Goal: Task Accomplishment & Management: Manage account settings

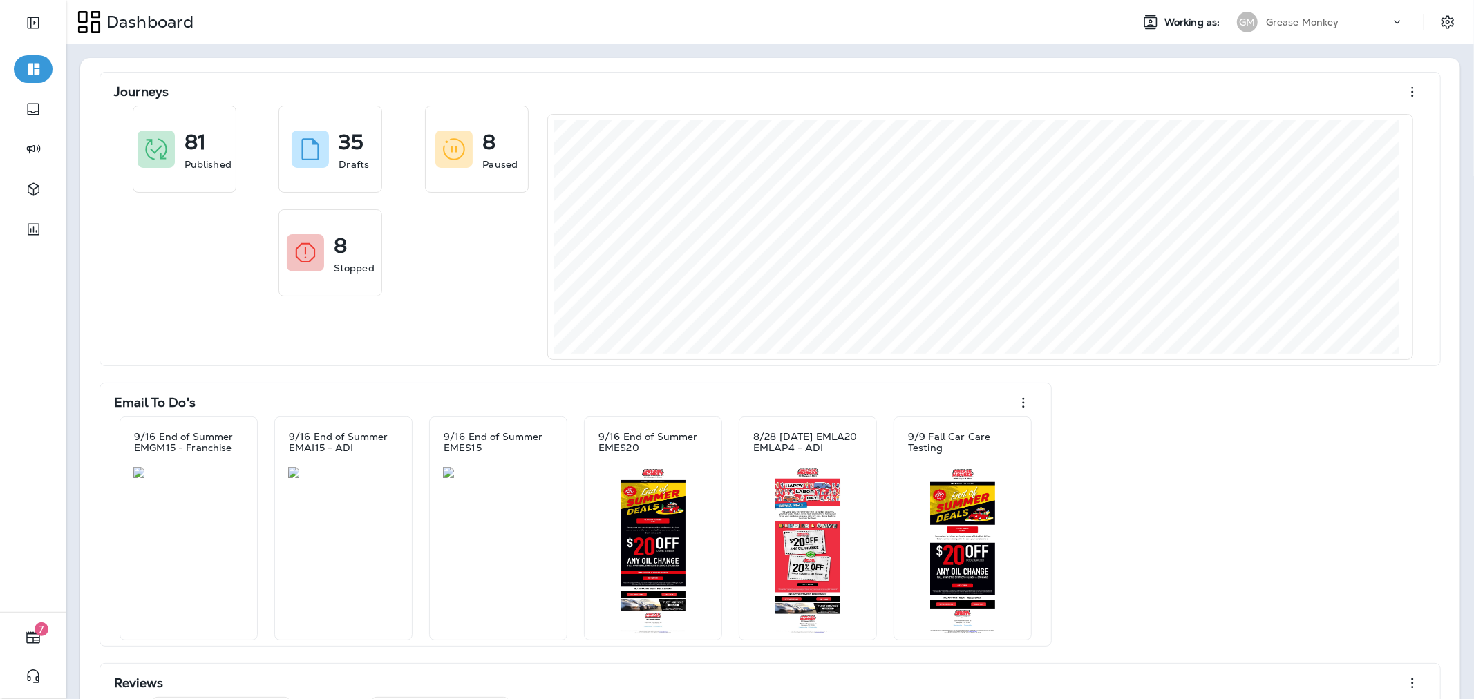
click at [1280, 22] on p "Grease Monkey" at bounding box center [1302, 22] width 73 height 11
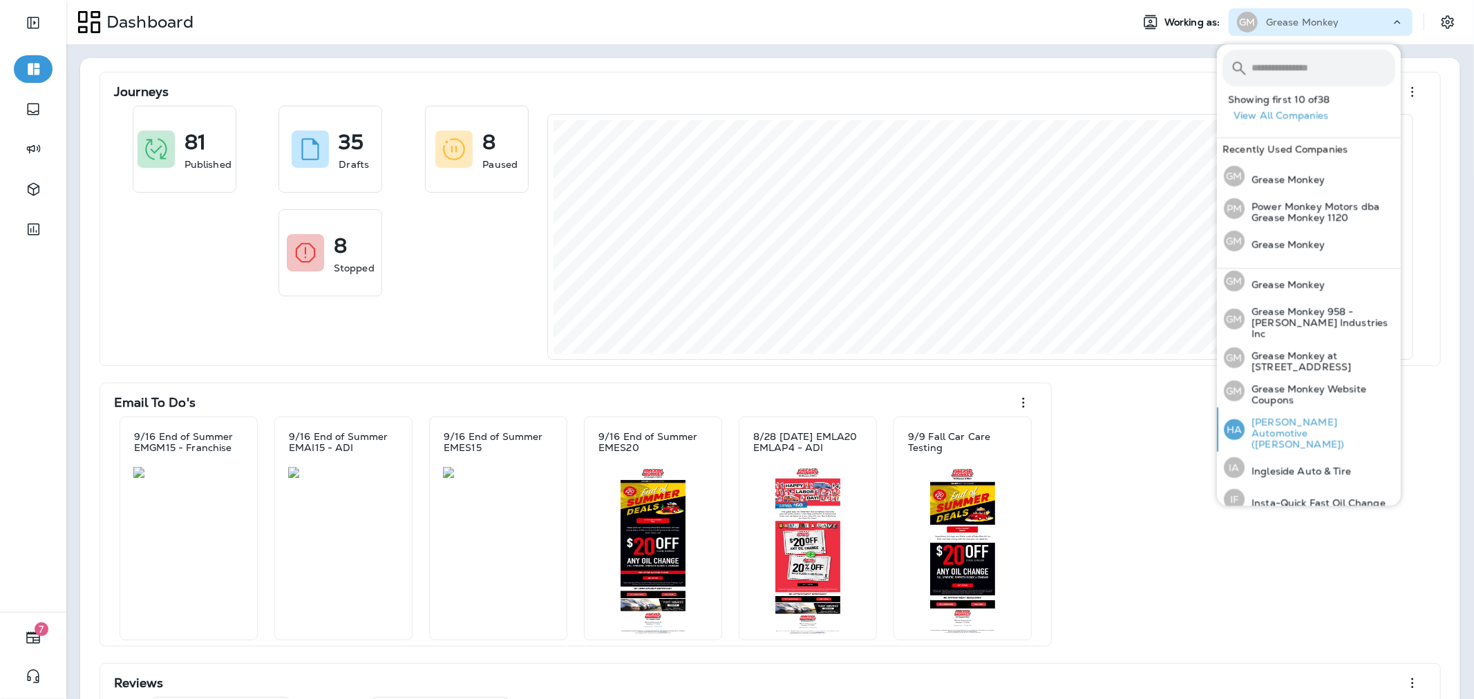
scroll to position [430, 0]
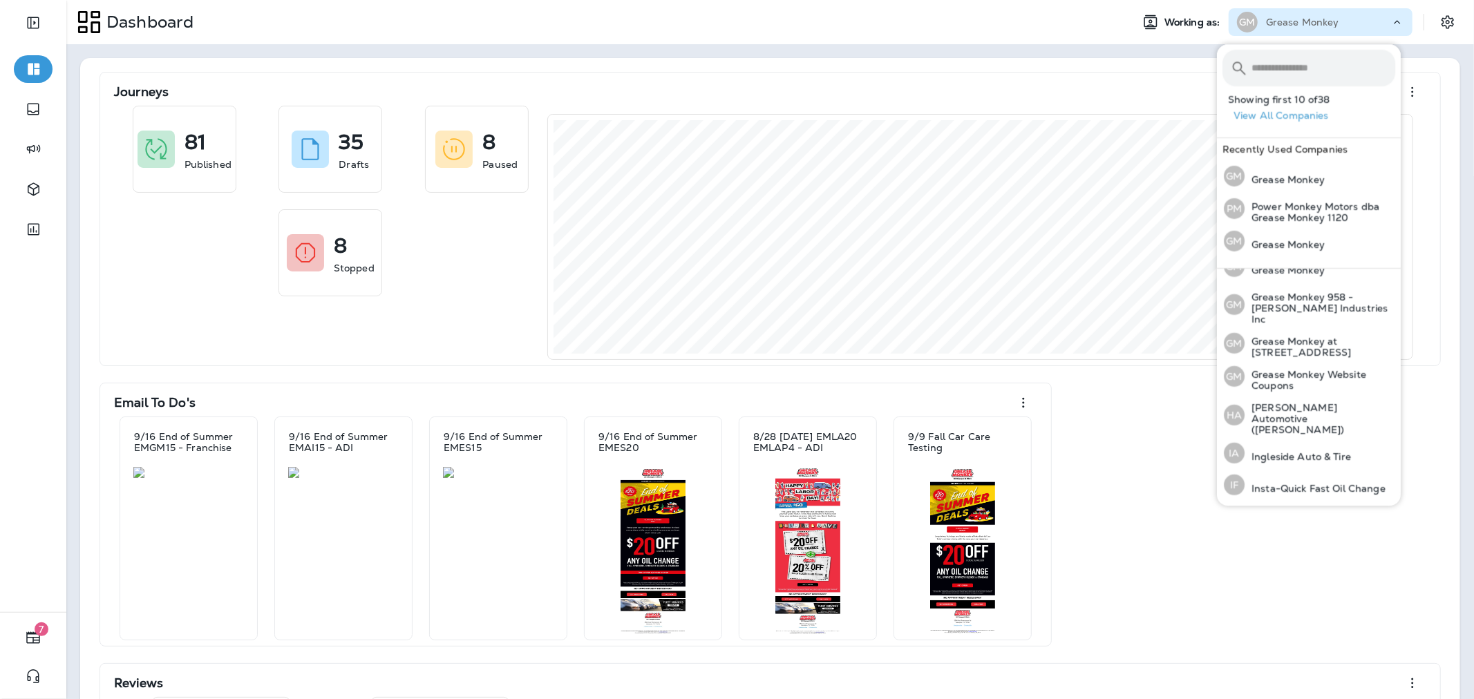
click at [1296, 76] on input "text" at bounding box center [1324, 68] width 144 height 37
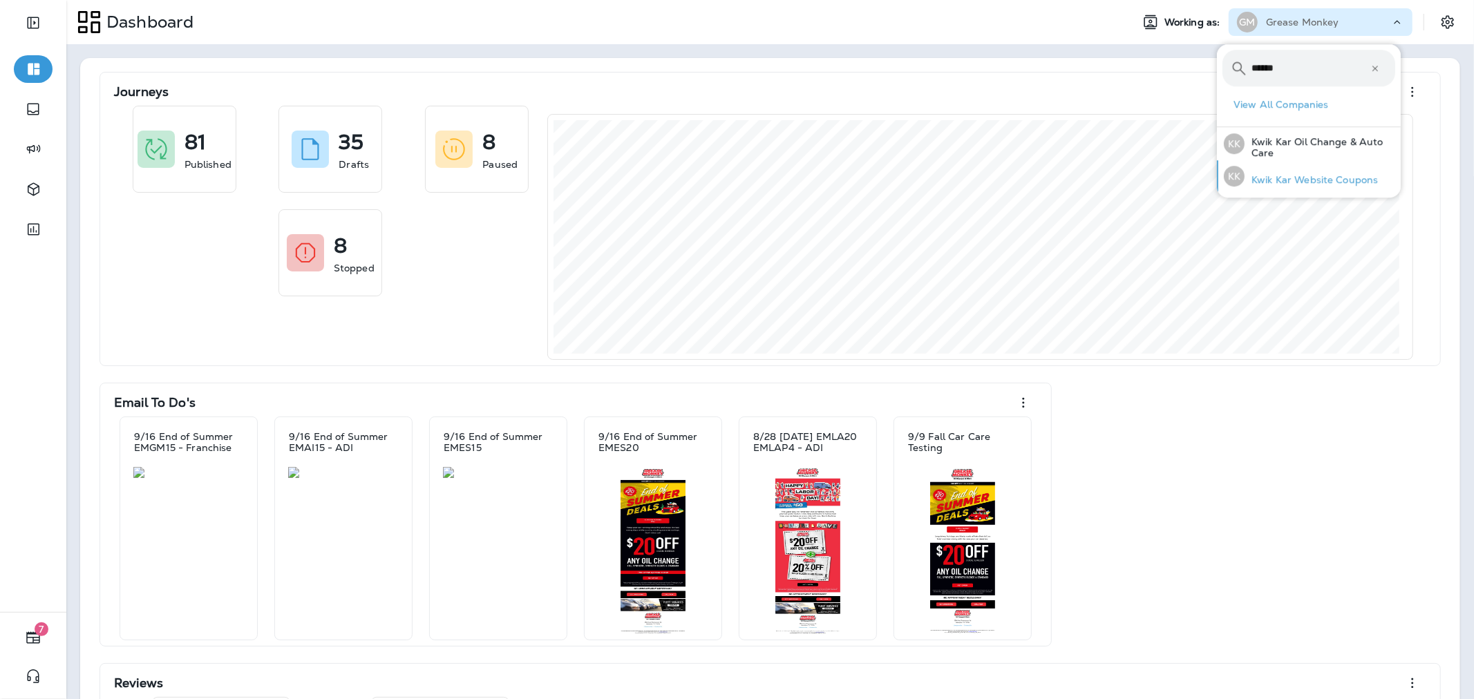
type input "******"
click at [1328, 188] on div "KK Kwik Kar Website Coupons" at bounding box center [1300, 176] width 165 height 32
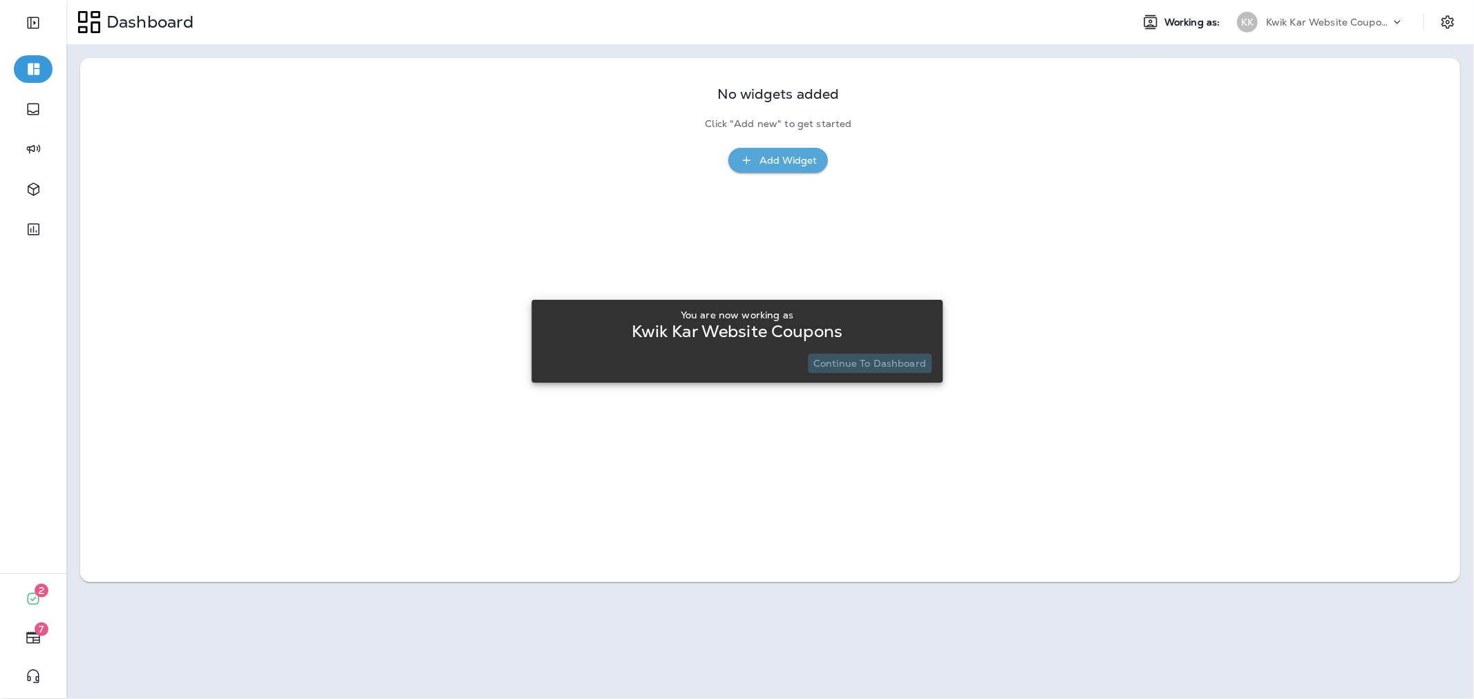
click at [890, 359] on p "Continue to Dashboard" at bounding box center [869, 363] width 113 height 11
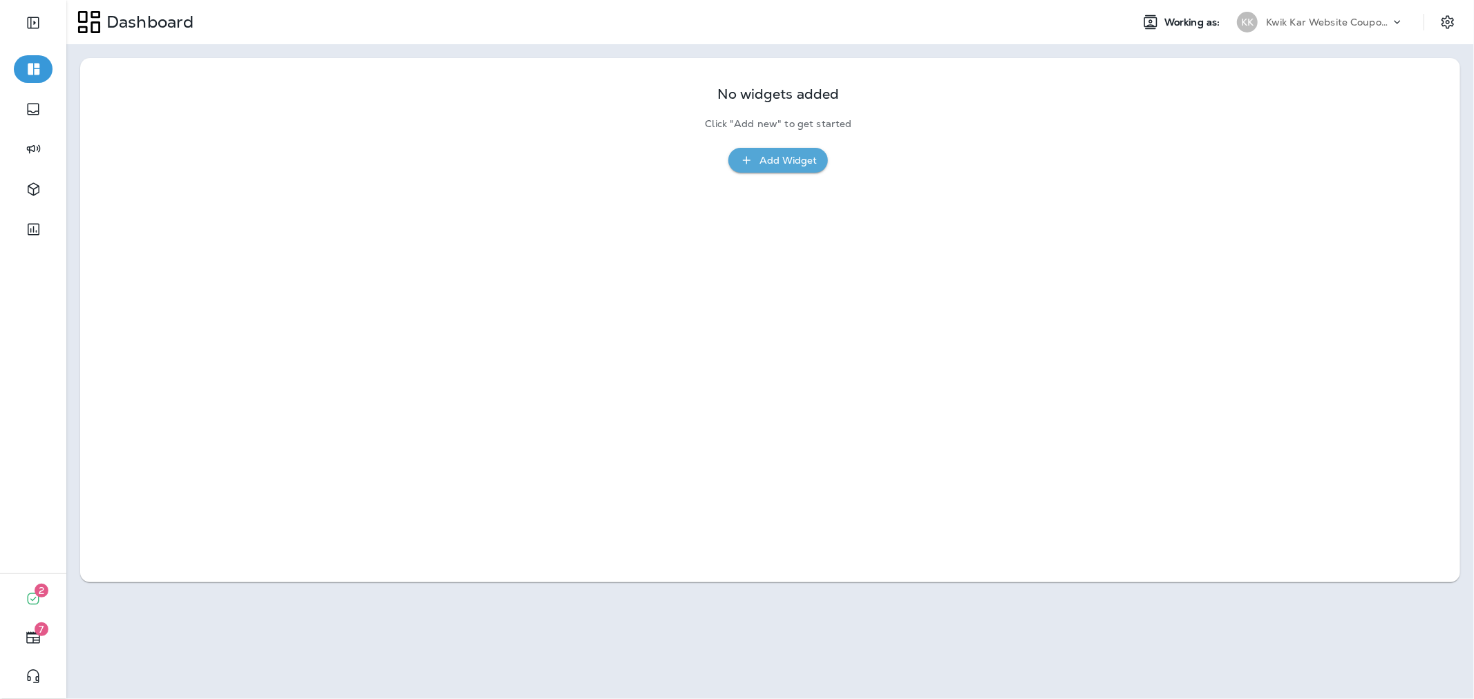
click at [1357, 24] on p "Kwik Kar Website Coupons" at bounding box center [1328, 22] width 124 height 11
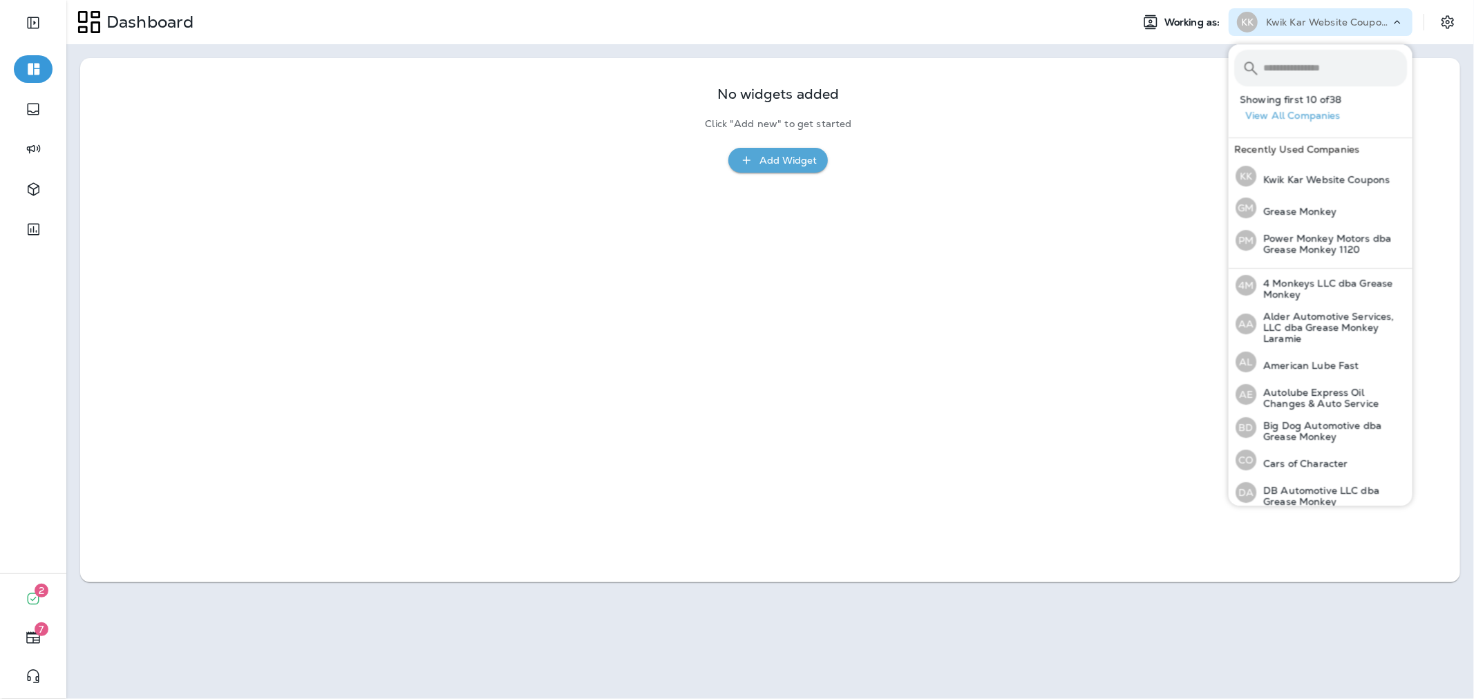
click at [1349, 59] on input "text" at bounding box center [1335, 68] width 144 height 37
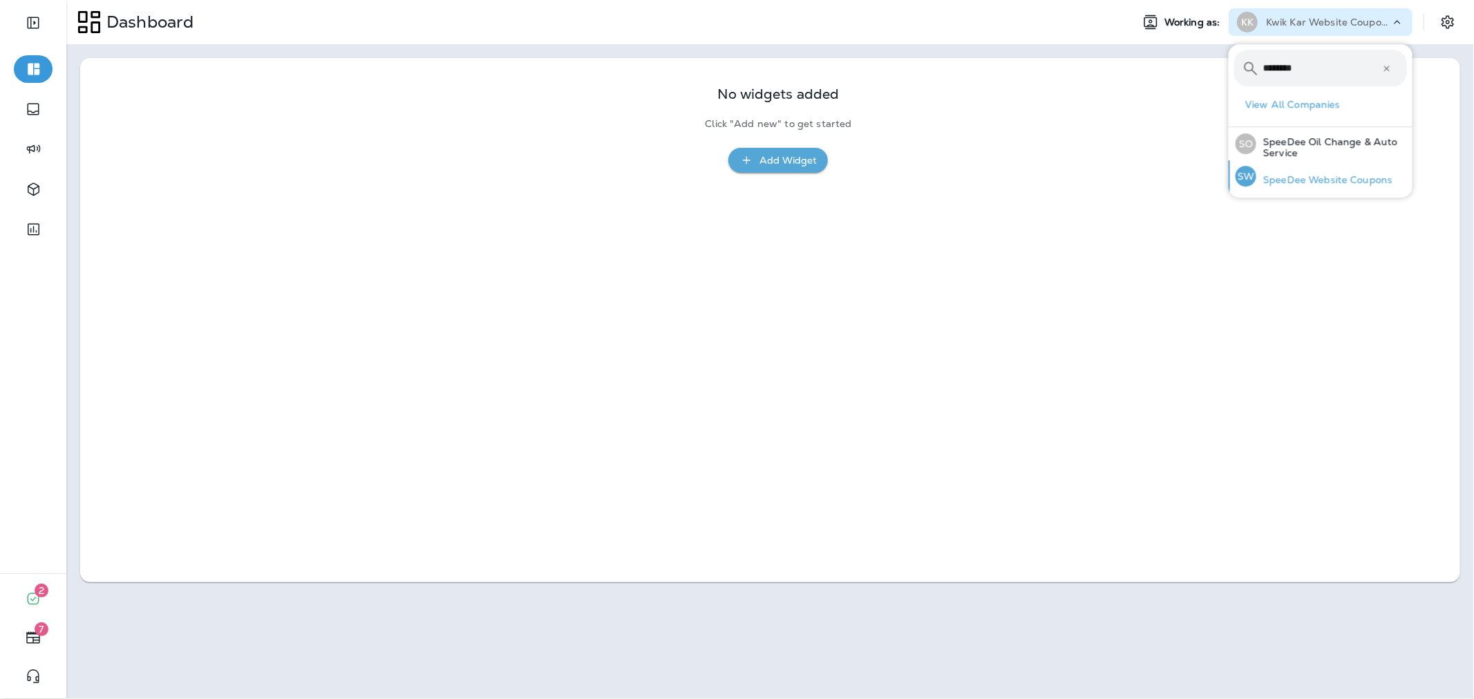
type input "*******"
click at [1352, 180] on p "SpeeDee Website Coupons" at bounding box center [1324, 179] width 136 height 11
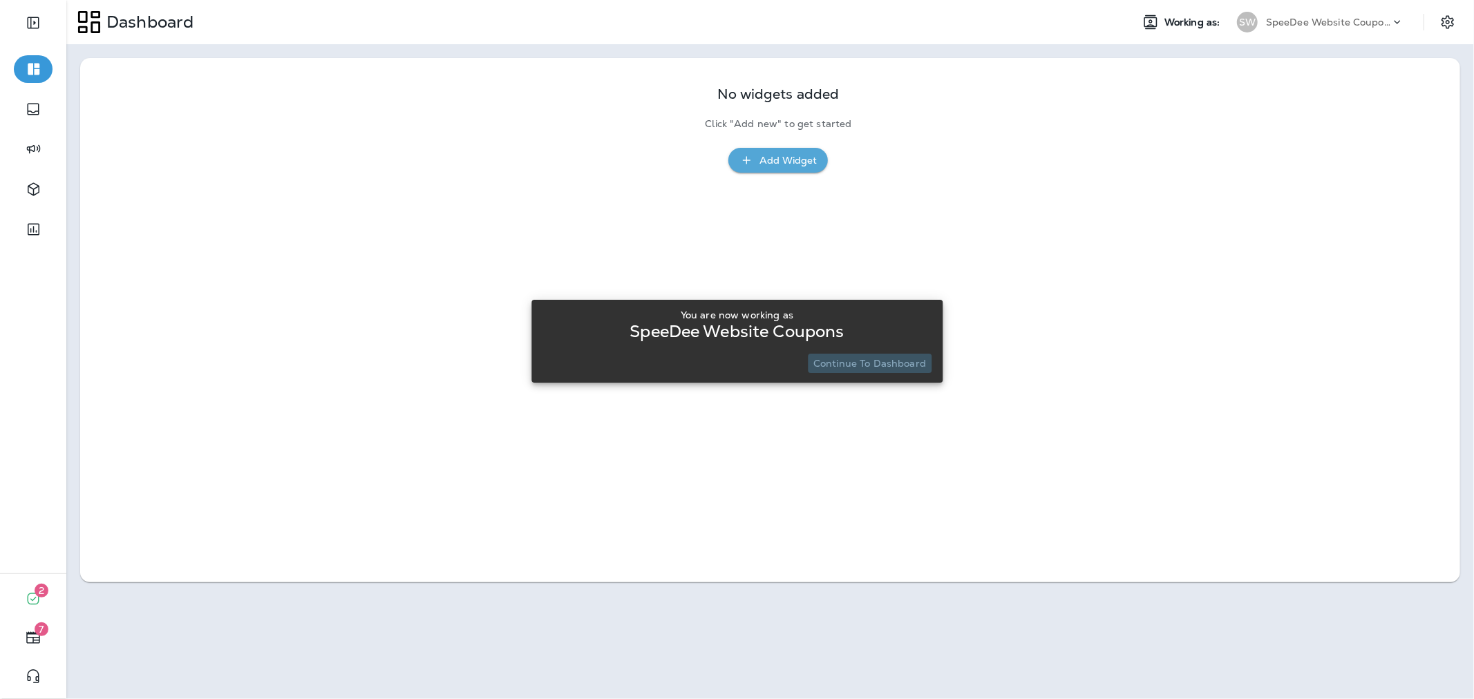
click at [881, 368] on p "Continue to Dashboard" at bounding box center [869, 363] width 113 height 11
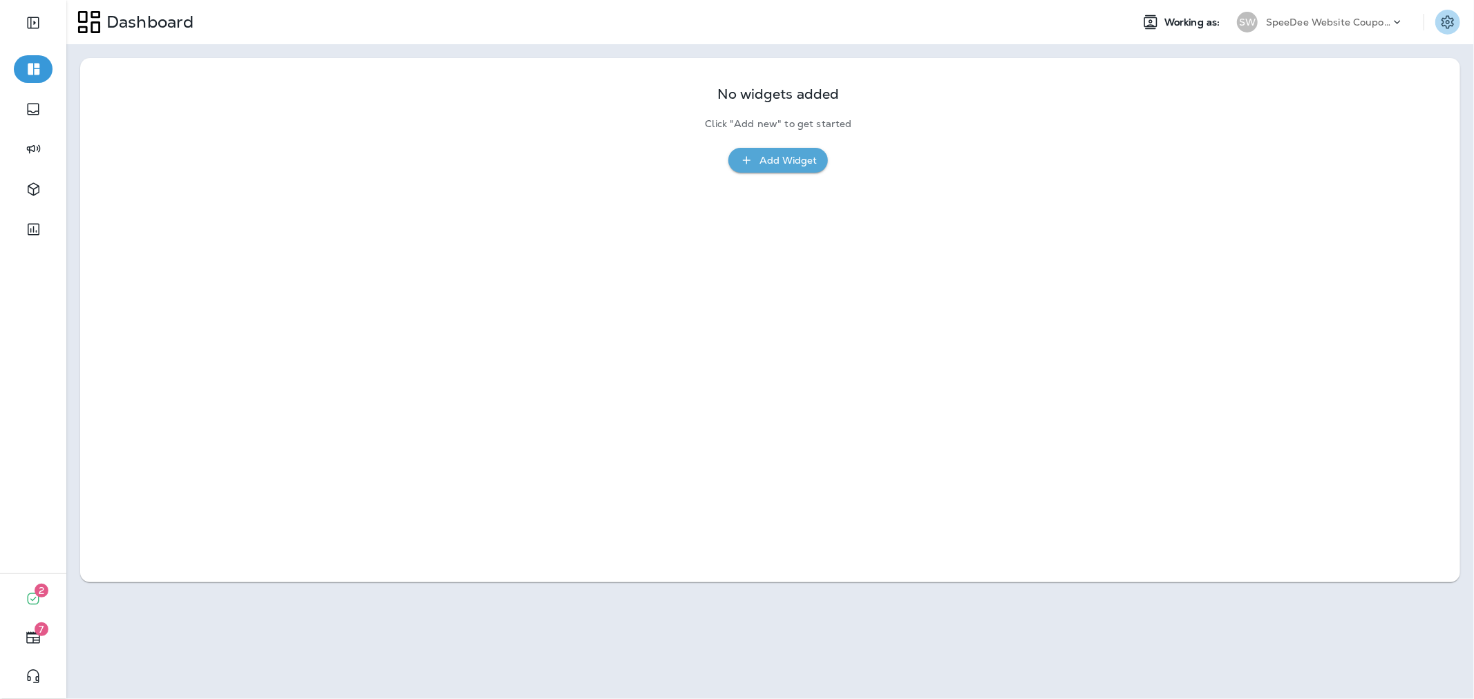
click at [1446, 21] on icon "Settings" at bounding box center [1448, 21] width 12 height 13
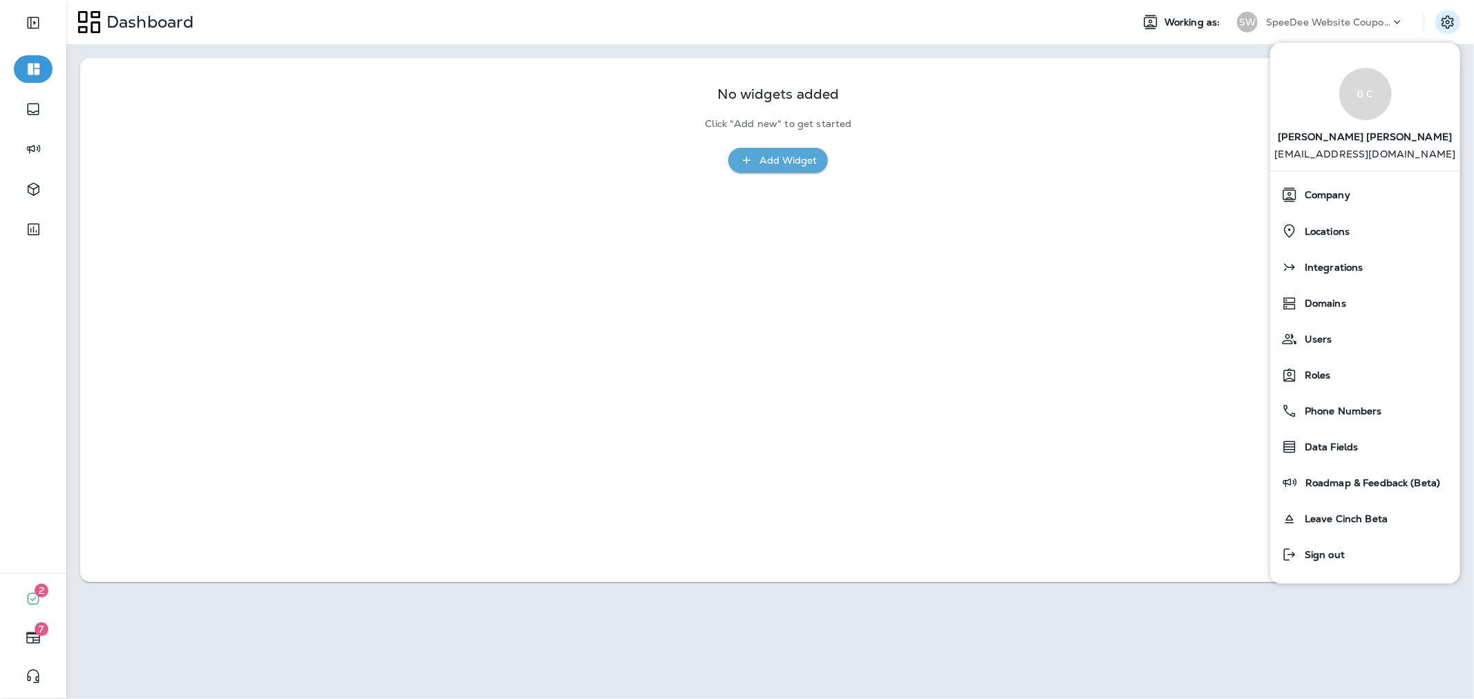
drag, startPoint x: 1237, startPoint y: 47, endPoint x: 1293, endPoint y: 19, distance: 62.7
click at [1238, 46] on div "No widgets added Click "Add new" to get started Add Widget" at bounding box center [770, 320] width 1408 height 552
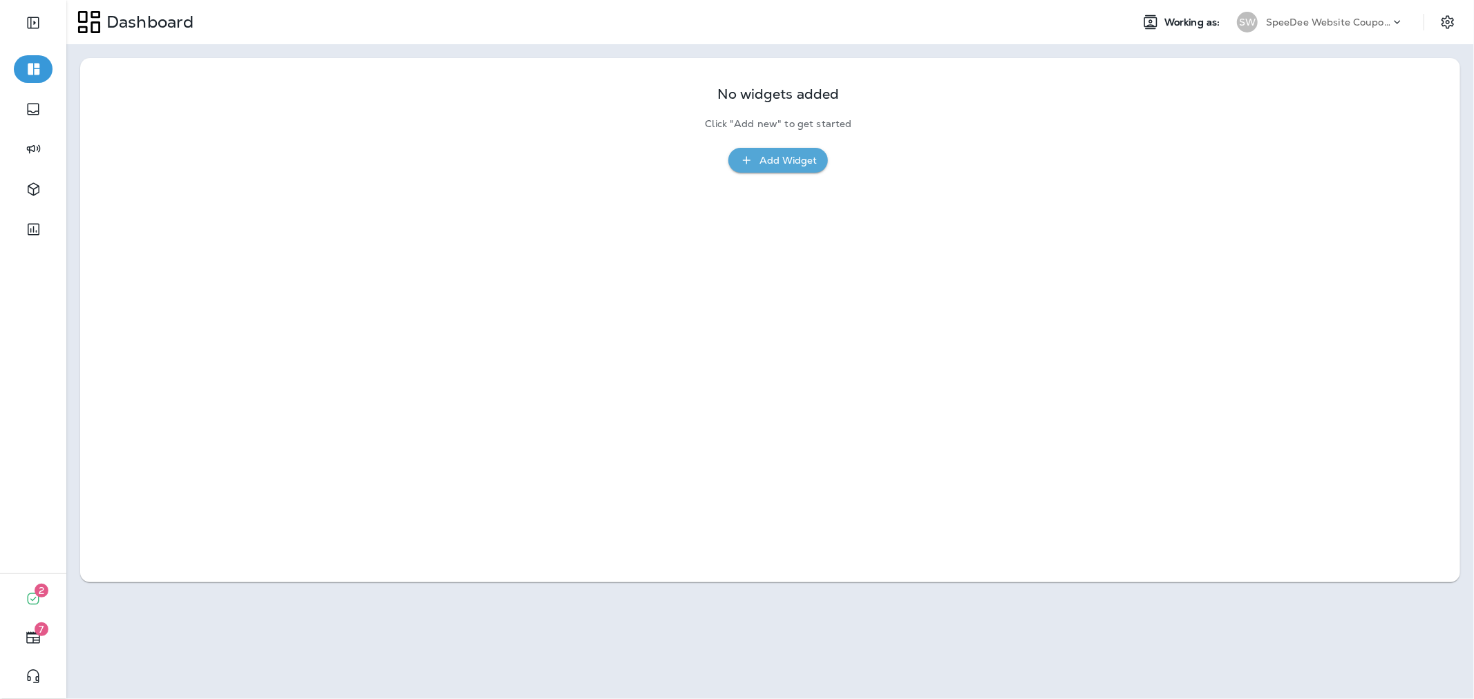
click at [1294, 17] on p "SpeeDee Website Coupons" at bounding box center [1328, 22] width 124 height 11
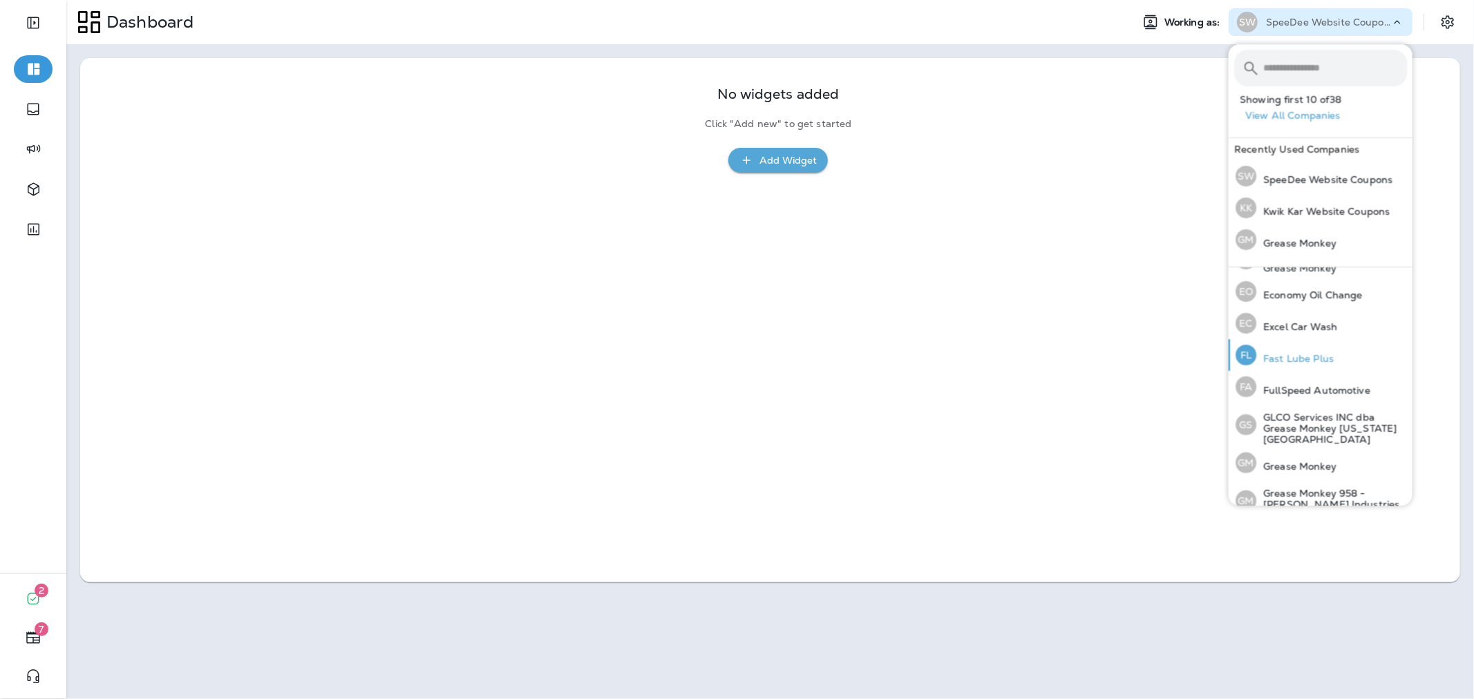
scroll to position [307, 0]
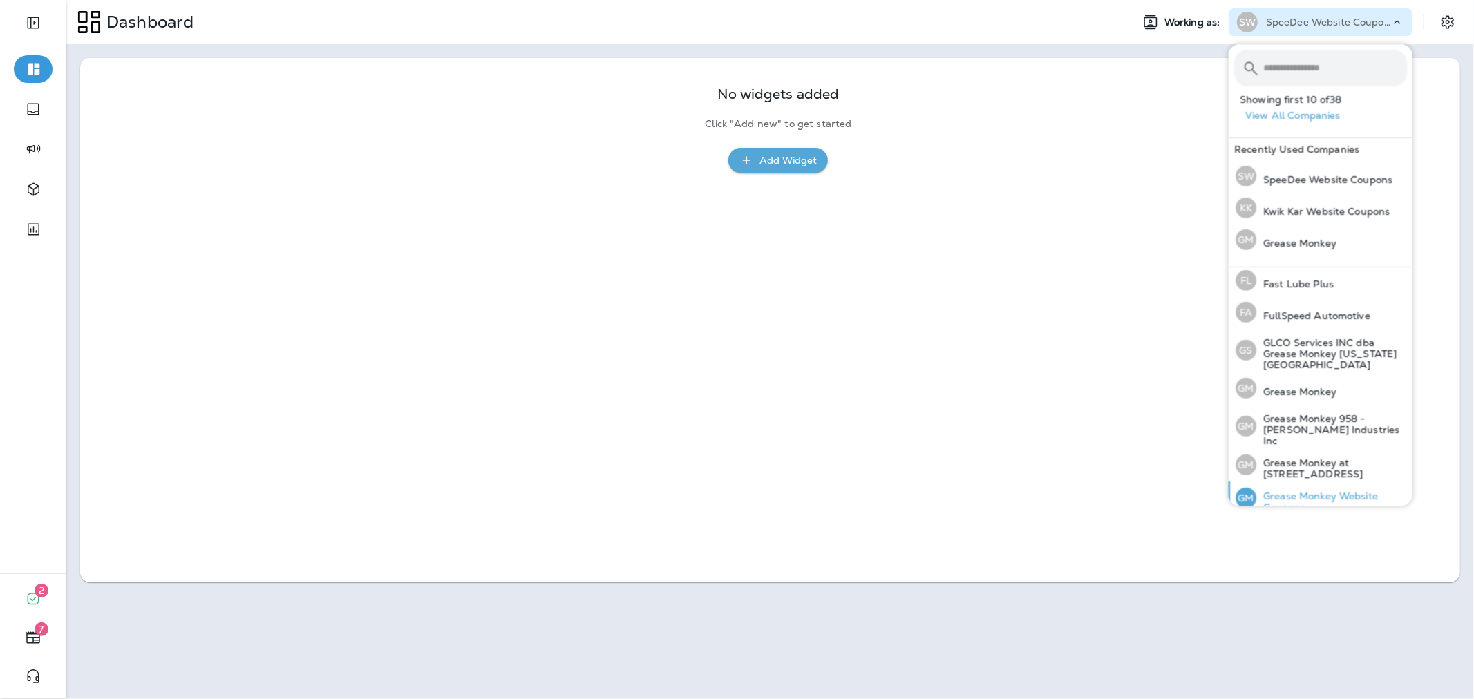
click at [1348, 491] on p "Grease Monkey Website Coupons" at bounding box center [1331, 502] width 151 height 22
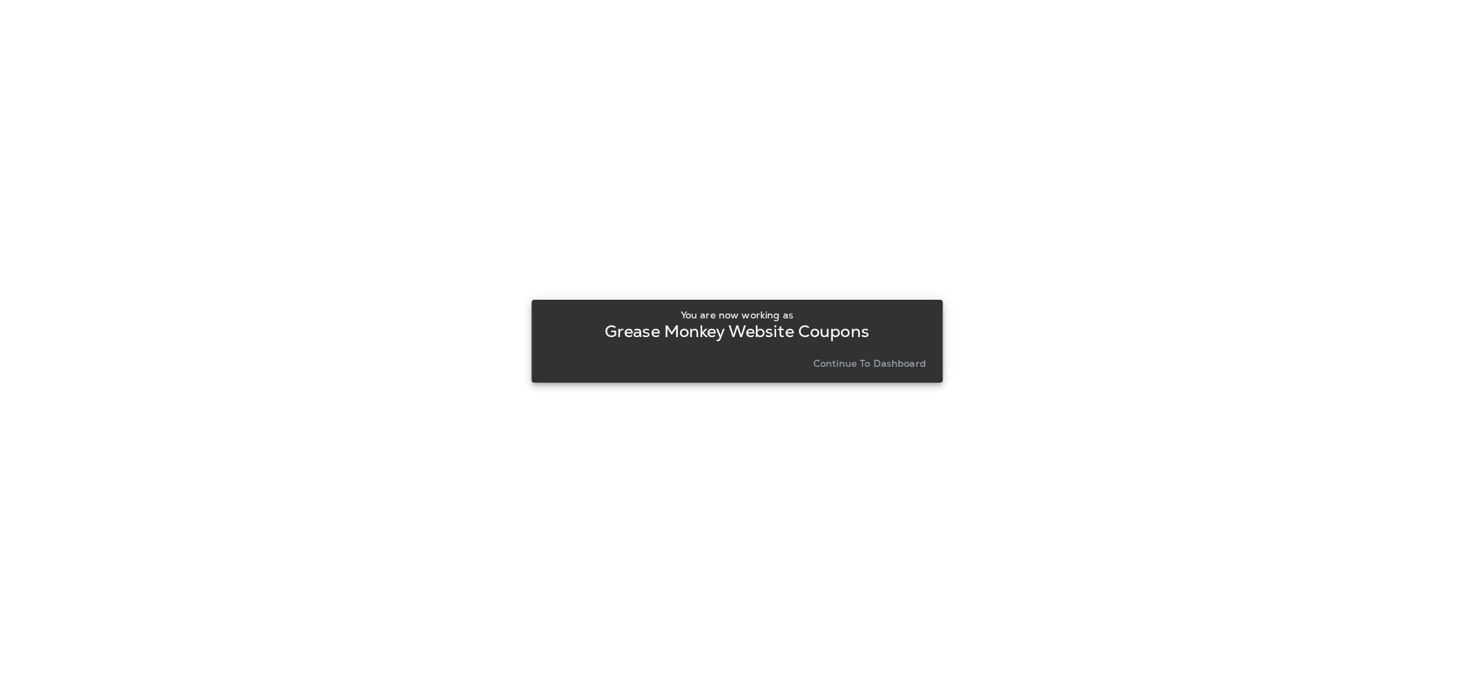
click at [827, 361] on p "Continue to Dashboard" at bounding box center [869, 363] width 113 height 11
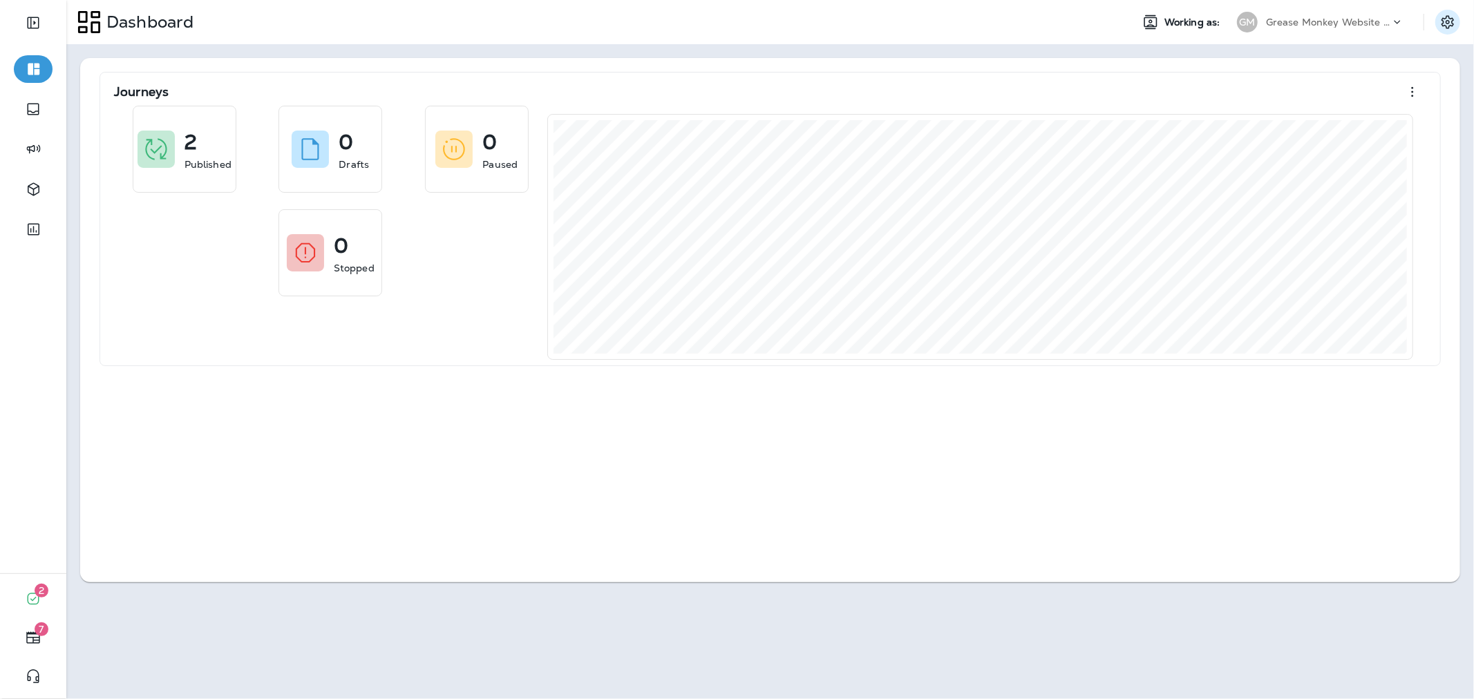
click at [1440, 15] on icon "Settings" at bounding box center [1448, 22] width 17 height 17
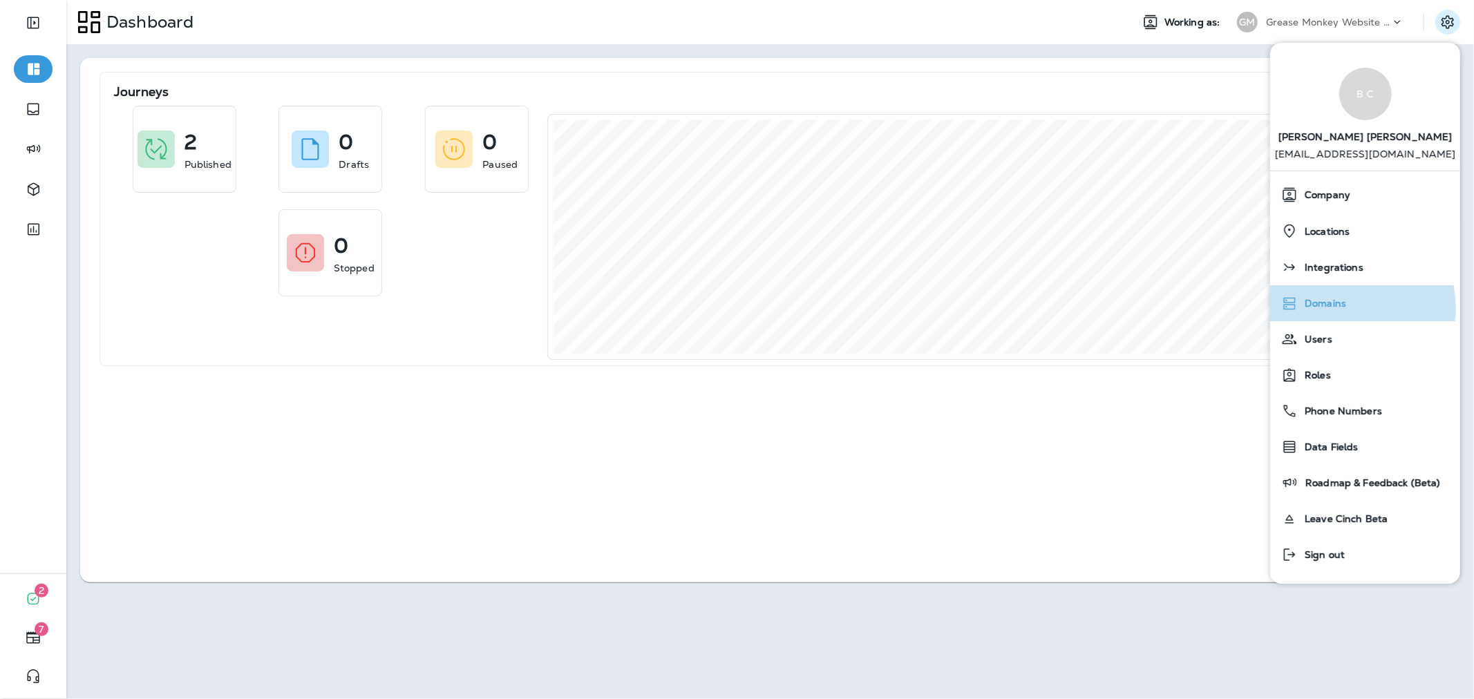
click at [1344, 308] on span "Domains" at bounding box center [1322, 304] width 48 height 12
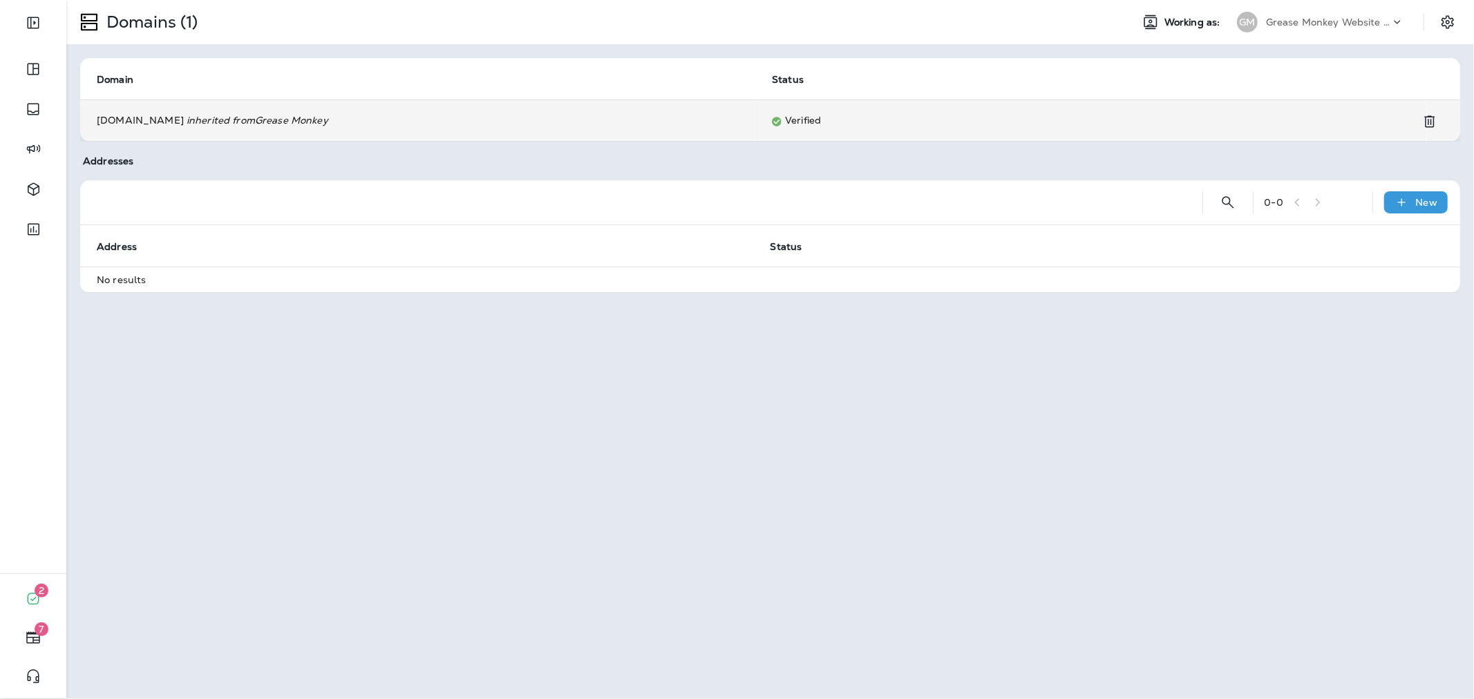
click at [770, 113] on td "Verified" at bounding box center [1091, 120] width 672 height 41
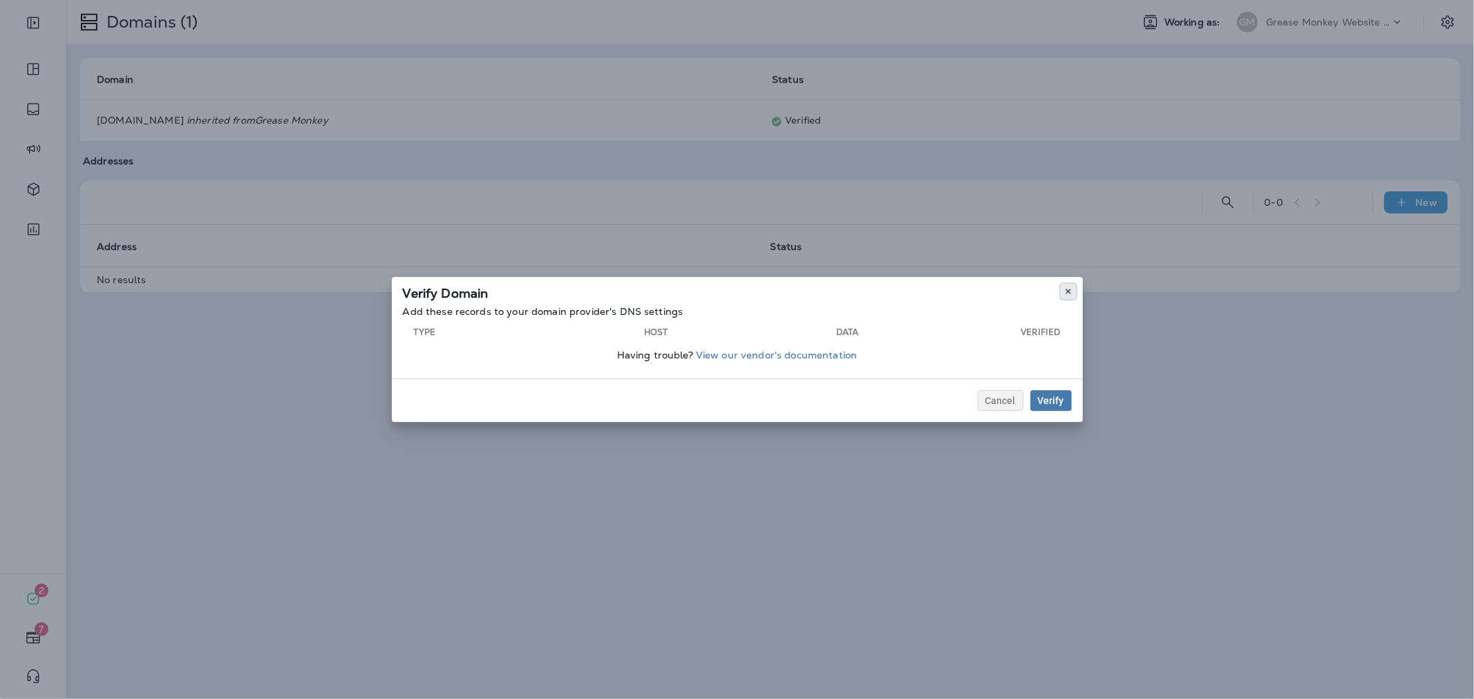
click at [1066, 290] on use at bounding box center [1068, 292] width 5 height 6
